Goal: Task Accomplishment & Management: Manage account settings

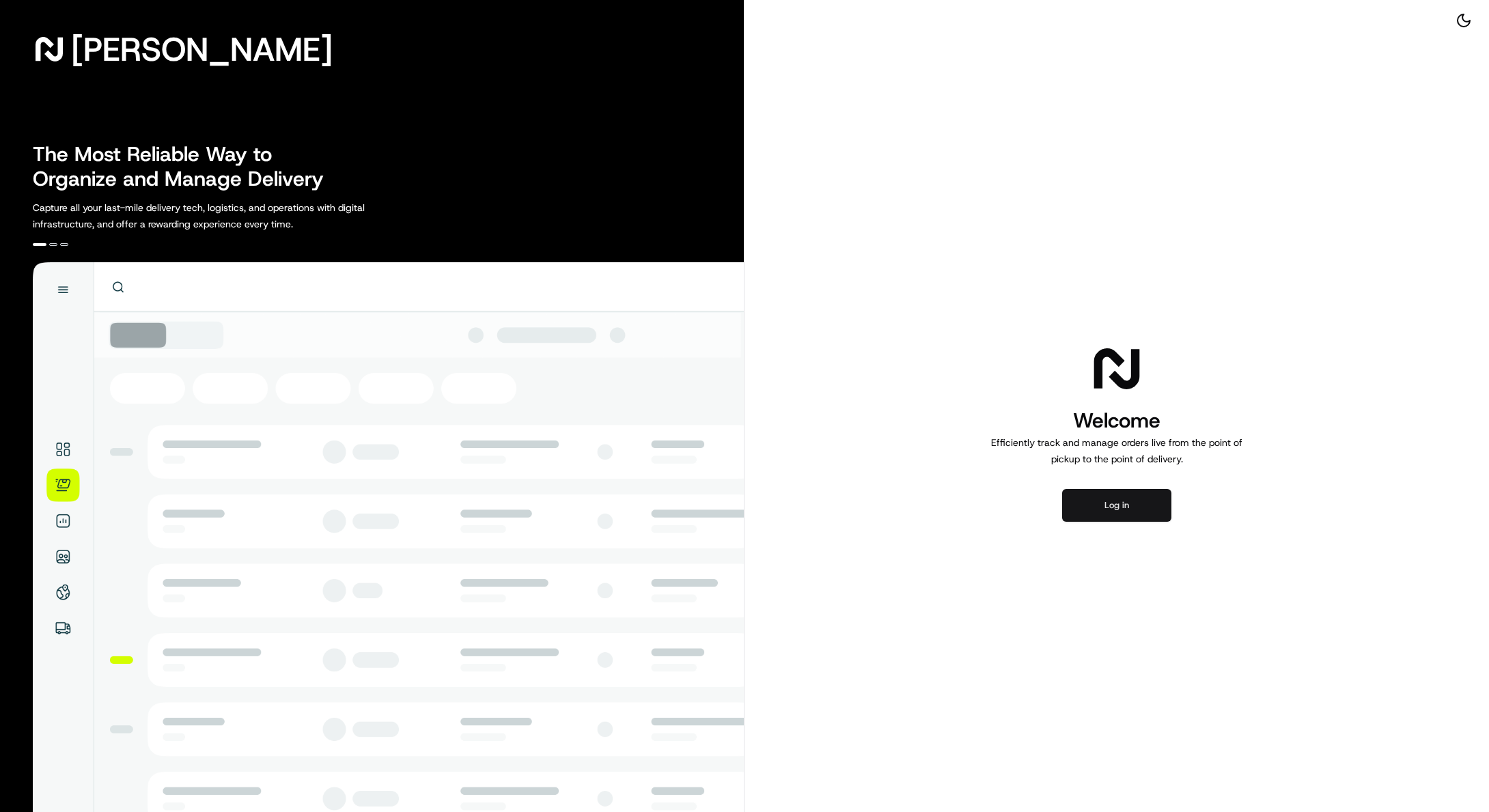
click at [1125, 510] on button "Log in" at bounding box center [1117, 505] width 109 height 33
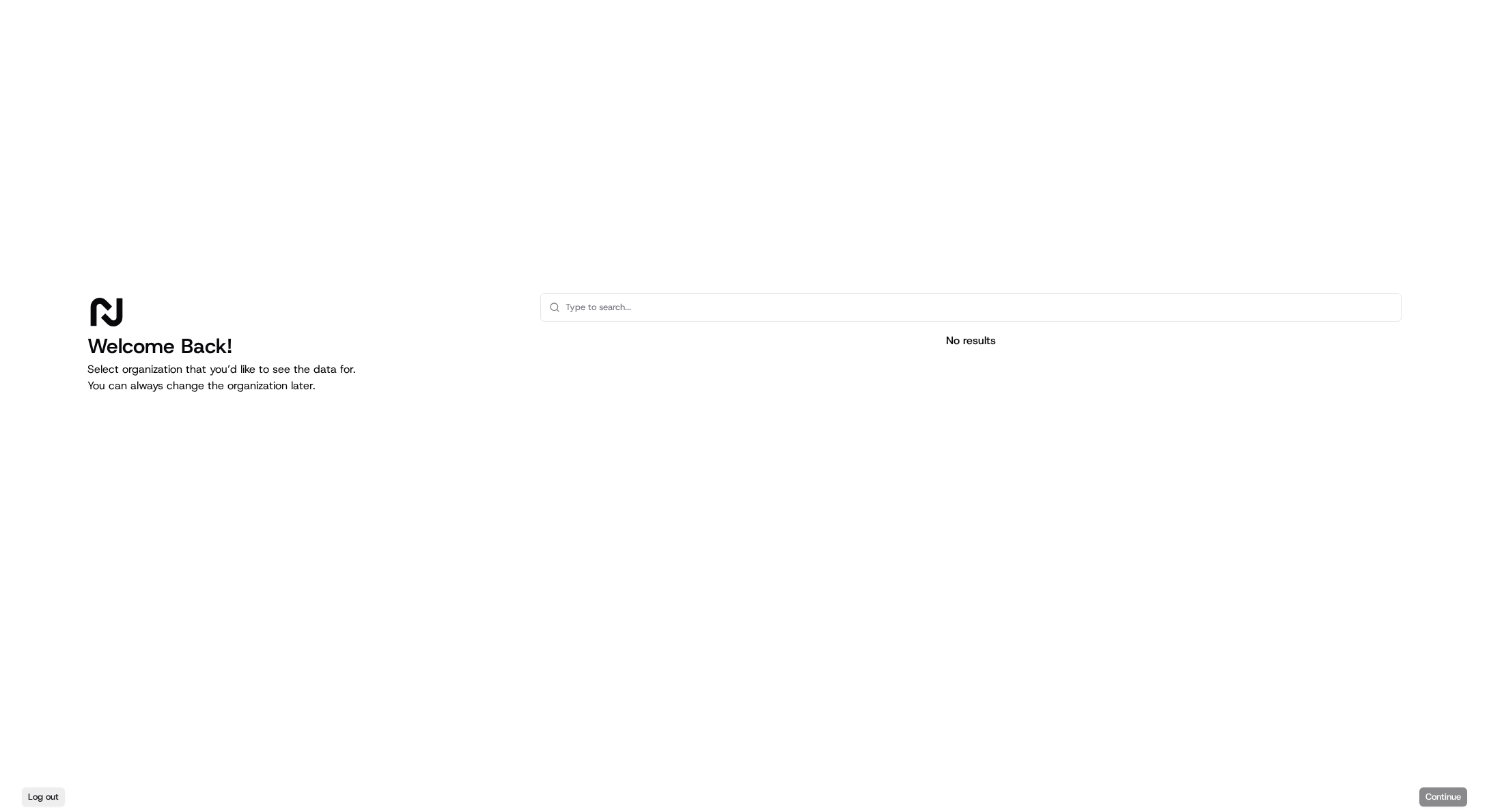
click at [660, 303] on input "text" at bounding box center [979, 307] width 827 height 27
click at [1442, 793] on div "Log out Continue" at bounding box center [744, 797] width 1489 height 30
click at [1438, 798] on div "Log out Continue" at bounding box center [744, 797] width 1489 height 30
click at [1436, 795] on div "Log out Continue" at bounding box center [744, 797] width 1489 height 30
click at [1439, 786] on div "Log out Continue" at bounding box center [744, 797] width 1489 height 30
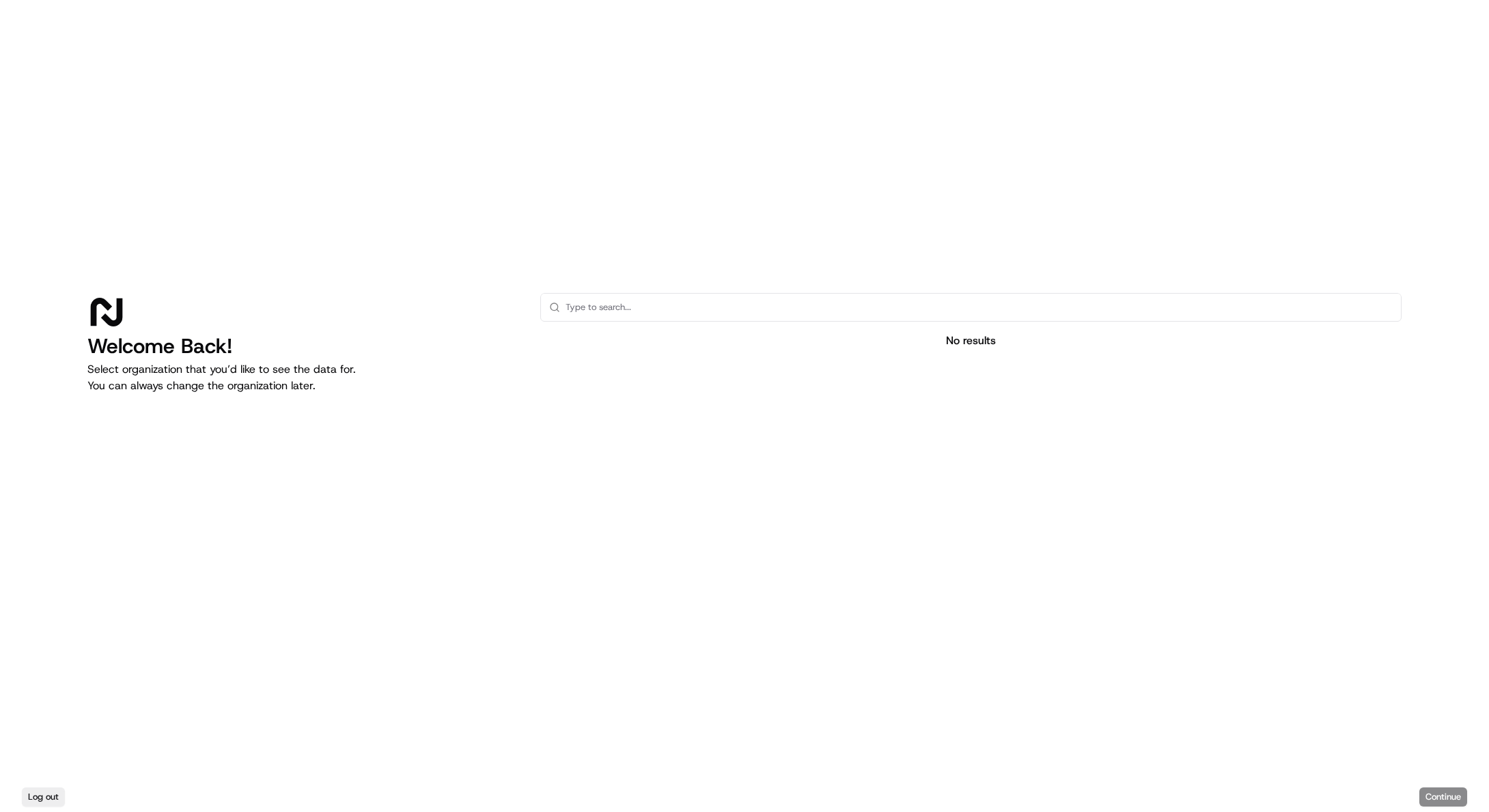
drag, startPoint x: 47, startPoint y: 406, endPoint x: 173, endPoint y: 356, distance: 135.6
click at [63, 396] on div "Welcome Back! Select organization that you’d like to see the data for. You can …" at bounding box center [744, 390] width 1489 height 782
click at [178, 353] on h1 "Welcome Back!" at bounding box center [303, 346] width 431 height 24
click at [140, 298] on div at bounding box center [303, 311] width 431 height 38
drag, startPoint x: 83, startPoint y: 329, endPoint x: 109, endPoint y: 355, distance: 36.8
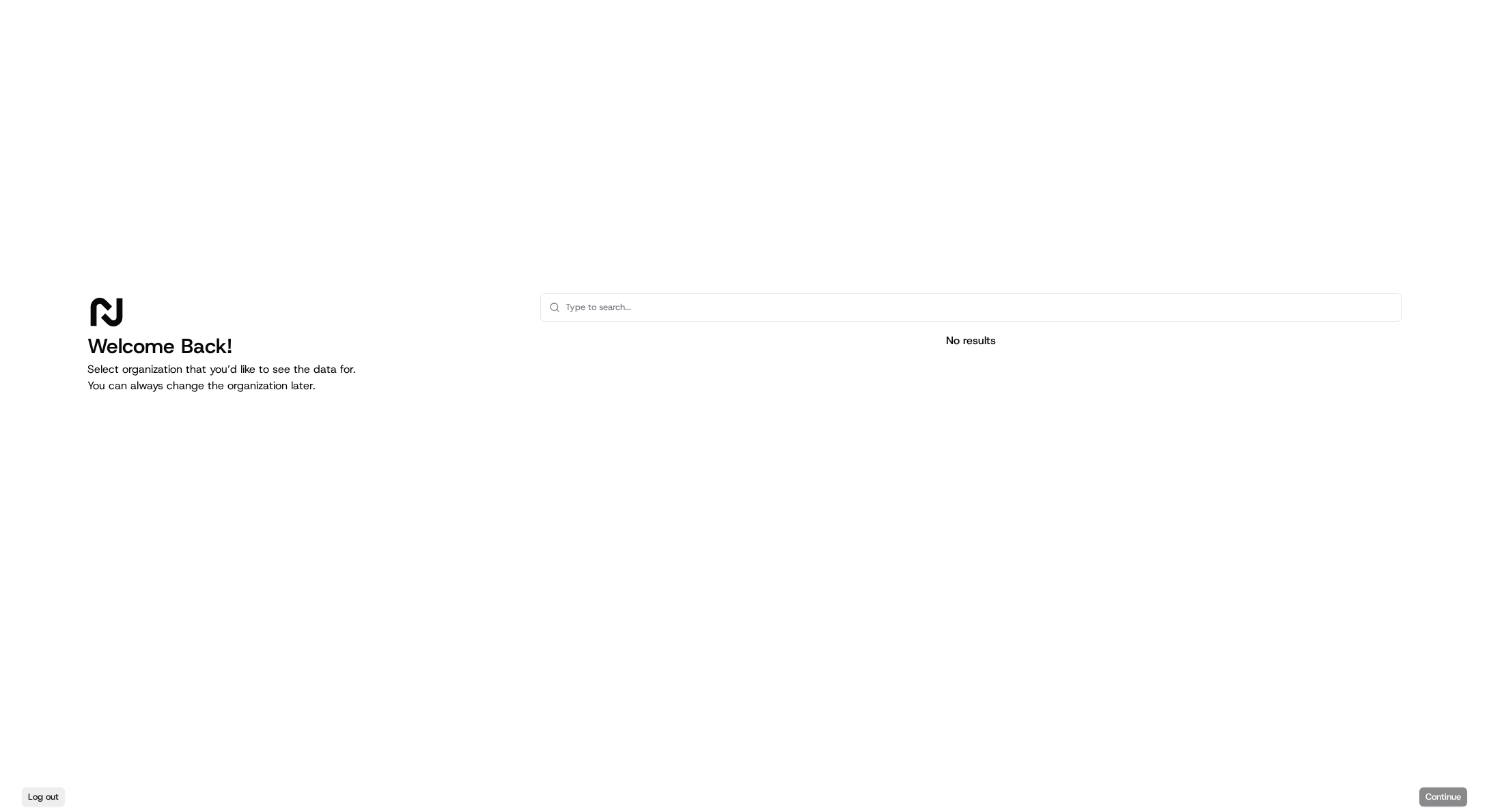
click at [89, 338] on div "Welcome Back! Select organization that you’d like to see the data for. You can …" at bounding box center [744, 390] width 1489 height 782
drag, startPoint x: 110, startPoint y: 356, endPoint x: 110, endPoint y: 364, distance: 8.0
click at [110, 360] on div "Welcome Back! Select organization that you’d like to see the data for. You can …" at bounding box center [303, 434] width 431 height 284
drag, startPoint x: 110, startPoint y: 366, endPoint x: 110, endPoint y: 375, distance: 9.0
click at [110, 374] on p "Select organization that you’d like to see the data for. You can always change …" at bounding box center [303, 377] width 431 height 33
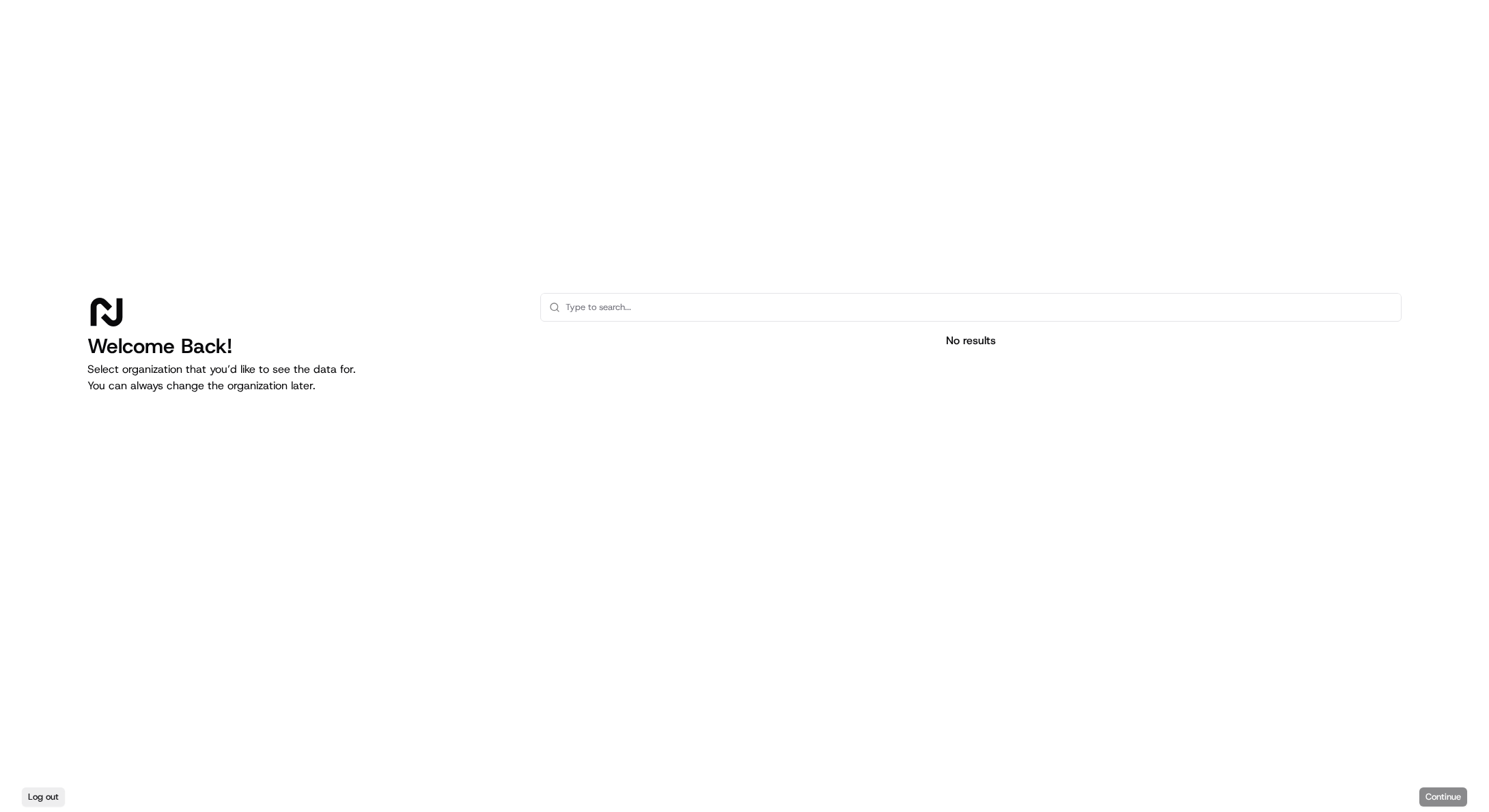
click at [125, 392] on p "Select organization that you’d like to see the data for. You can always change …" at bounding box center [303, 377] width 431 height 33
drag, startPoint x: 128, startPoint y: 393, endPoint x: 355, endPoint y: 390, distance: 227.0
click at [136, 391] on p "Select organization that you’d like to see the data for. You can always change …" at bounding box center [303, 377] width 431 height 33
click at [639, 306] on input "text" at bounding box center [979, 307] width 827 height 27
click at [711, 313] on input "Last" at bounding box center [979, 307] width 827 height 27
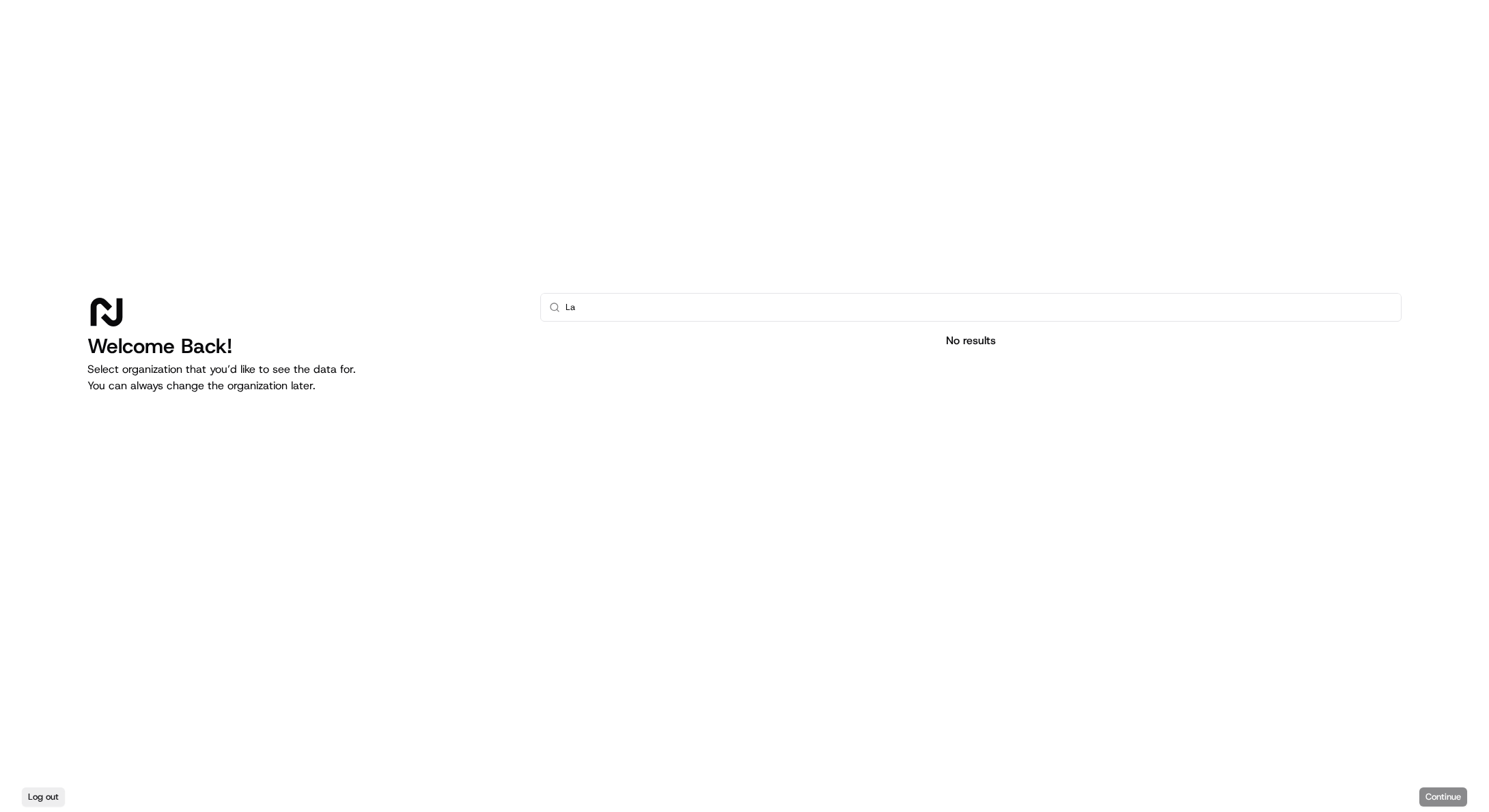
type input "L"
type input "K"
